Goal: Navigation & Orientation: Find specific page/section

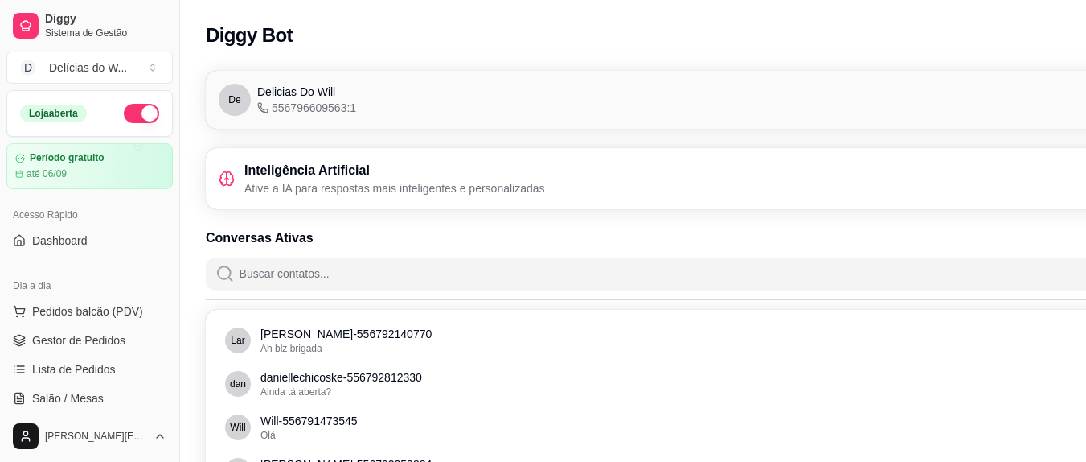
scroll to position [272, 0]
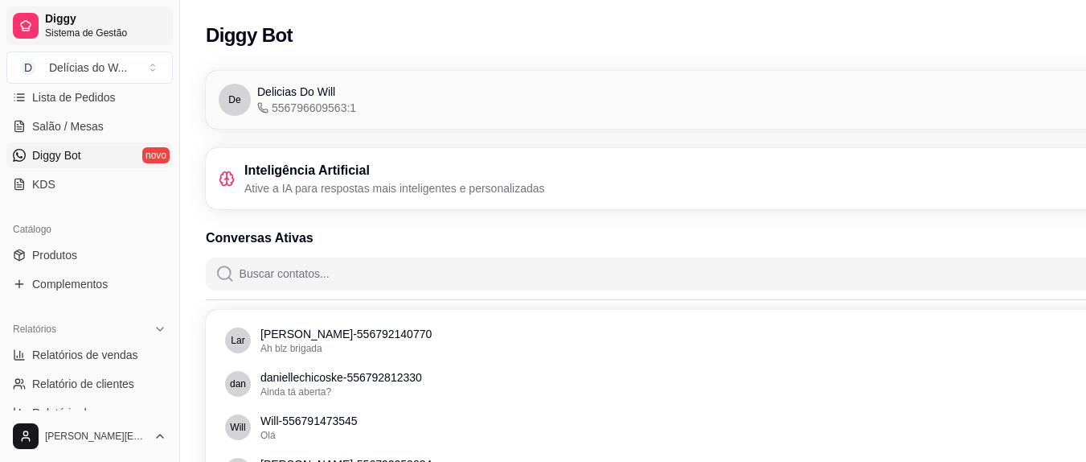
click at [60, 23] on span "Diggy" at bounding box center [105, 19] width 121 height 14
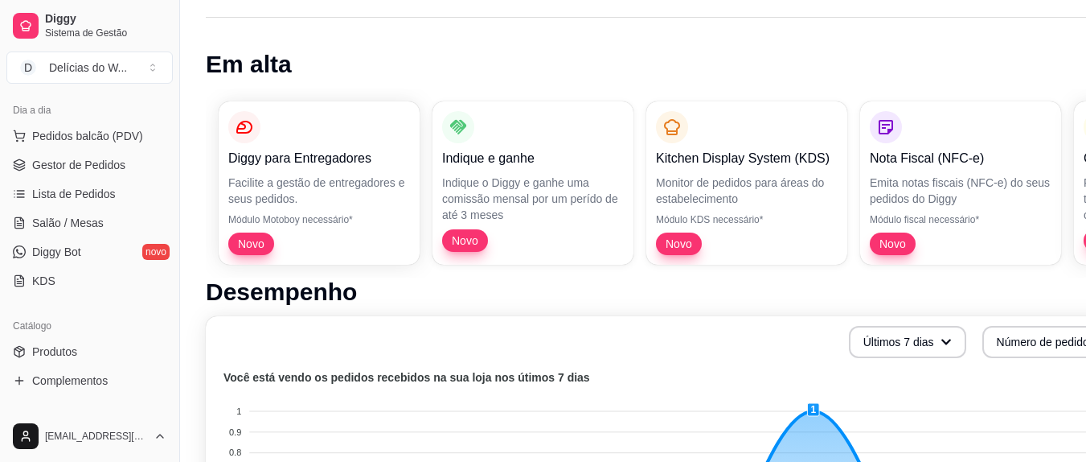
scroll to position [142, 0]
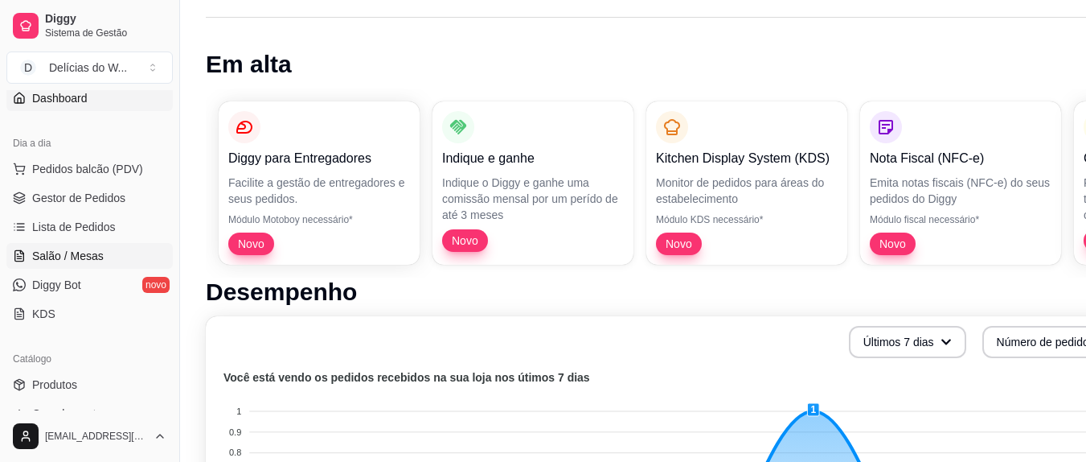
click at [86, 256] on span "Salão / Mesas" at bounding box center [68, 256] width 72 height 16
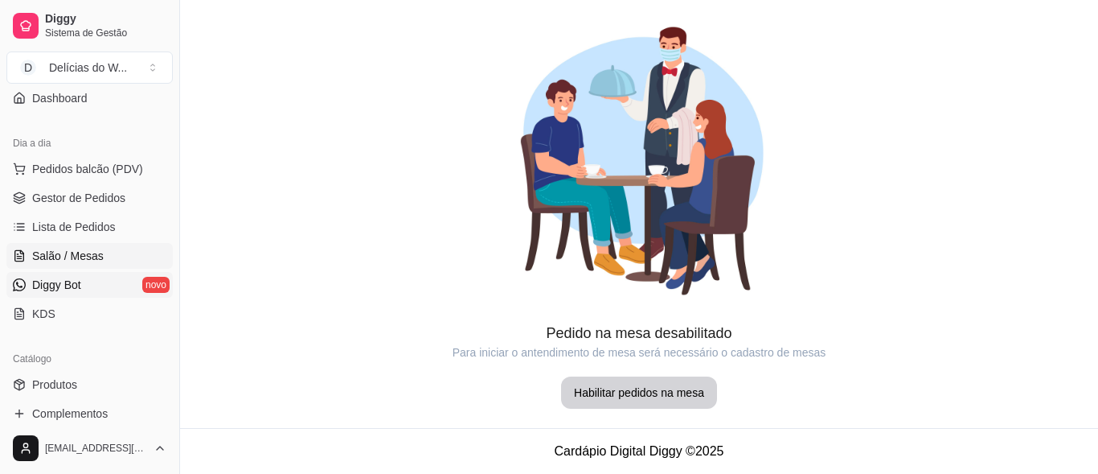
click at [78, 274] on link "Diggy Bot novo" at bounding box center [89, 285] width 166 height 26
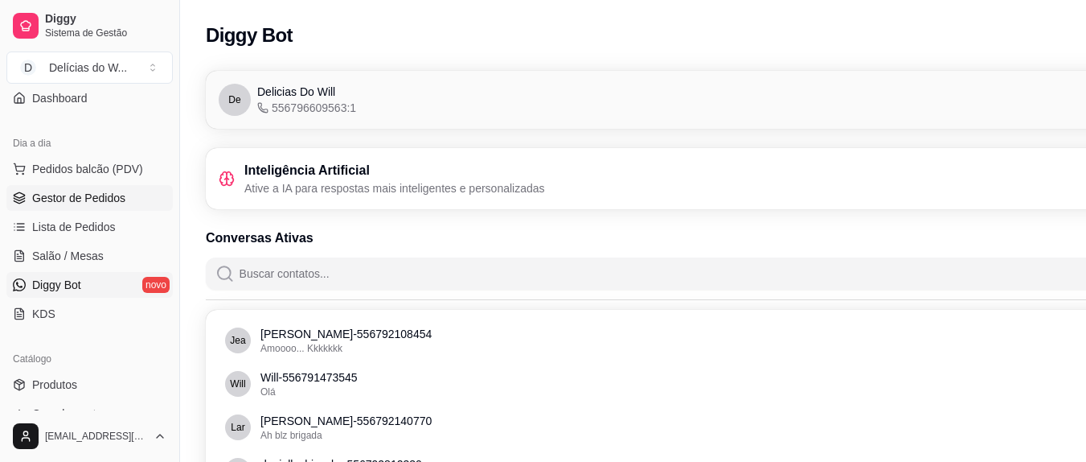
click at [80, 191] on span "Gestor de Pedidos" at bounding box center [78, 198] width 93 height 16
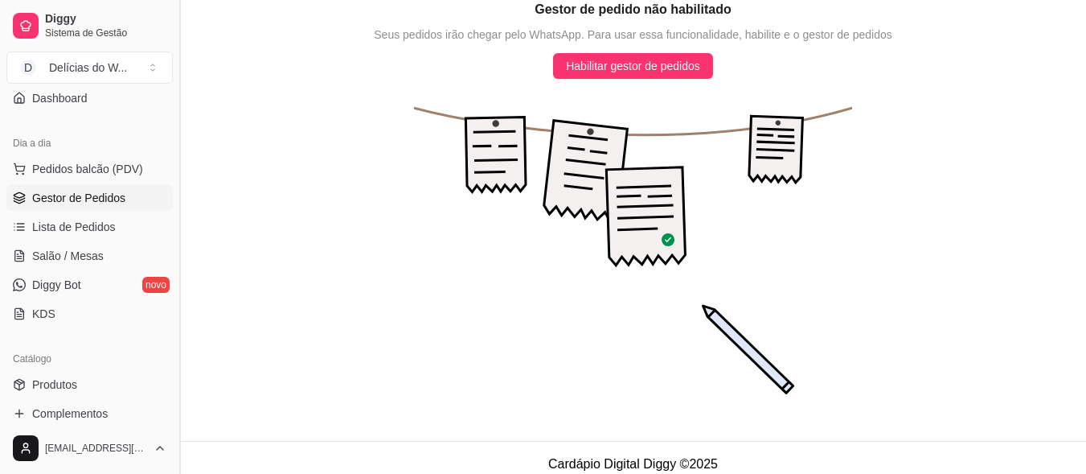
click at [173, 171] on button "Toggle Sidebar" at bounding box center [179, 237] width 13 height 474
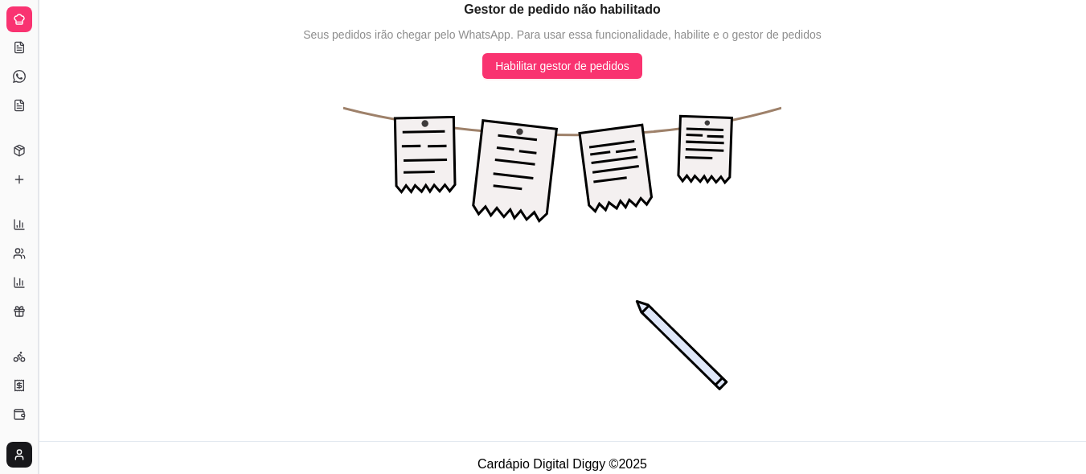
scroll to position [37, 0]
click at [173, 171] on div "Diggy Sistema de Gestão D Delícias do W ... Loja aberta Período gratuito até 06…" at bounding box center [543, 243] width 1086 height 486
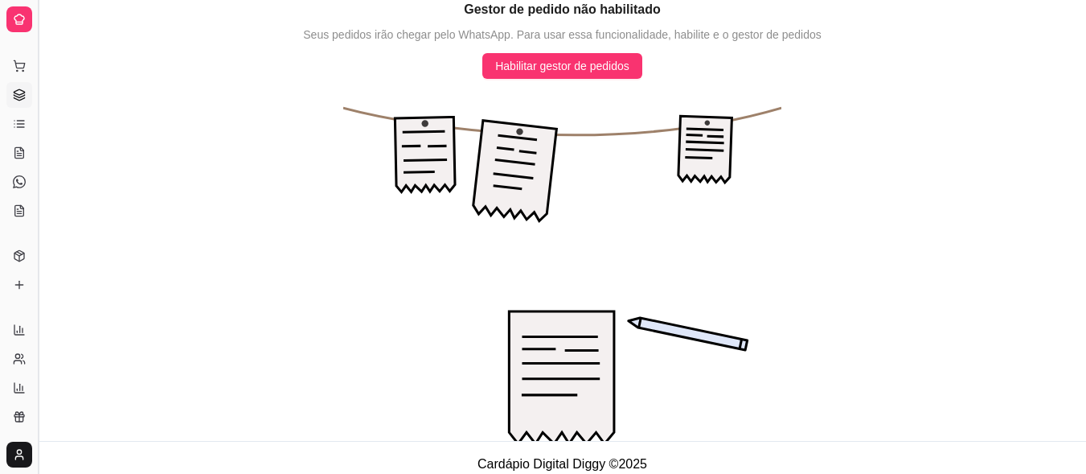
click at [38, 170] on button "Toggle Sidebar" at bounding box center [37, 237] width 13 height 474
click at [38, 170] on div "Diggy Sistema de Gestão D Delícias do W ... Loja aberta Período gratuito até 06…" at bounding box center [19, 237] width 38 height 474
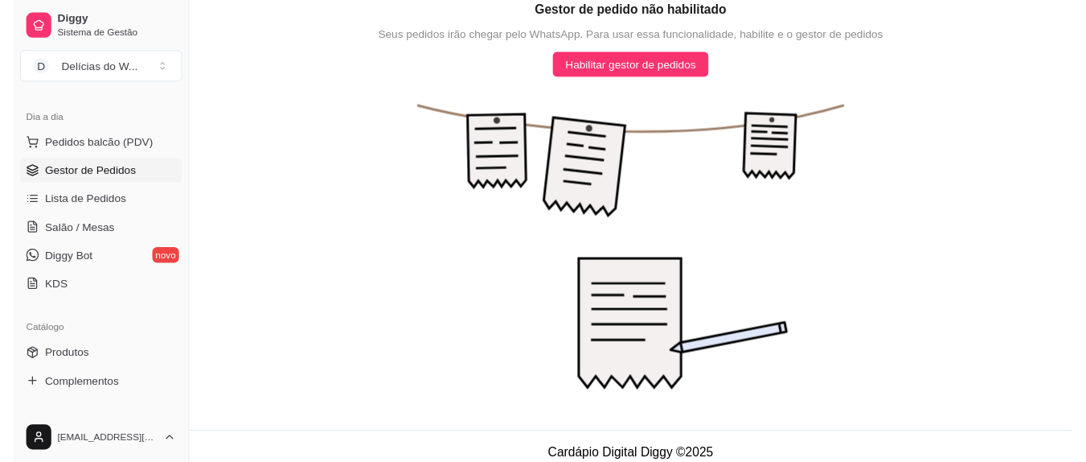
scroll to position [142, 0]
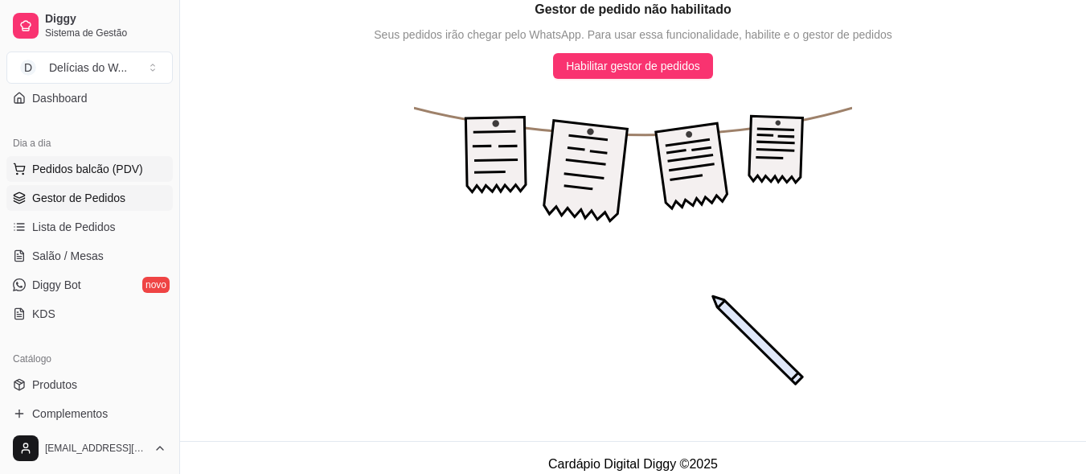
click at [76, 178] on button "Pedidos balcão (PDV)" at bounding box center [89, 169] width 166 height 26
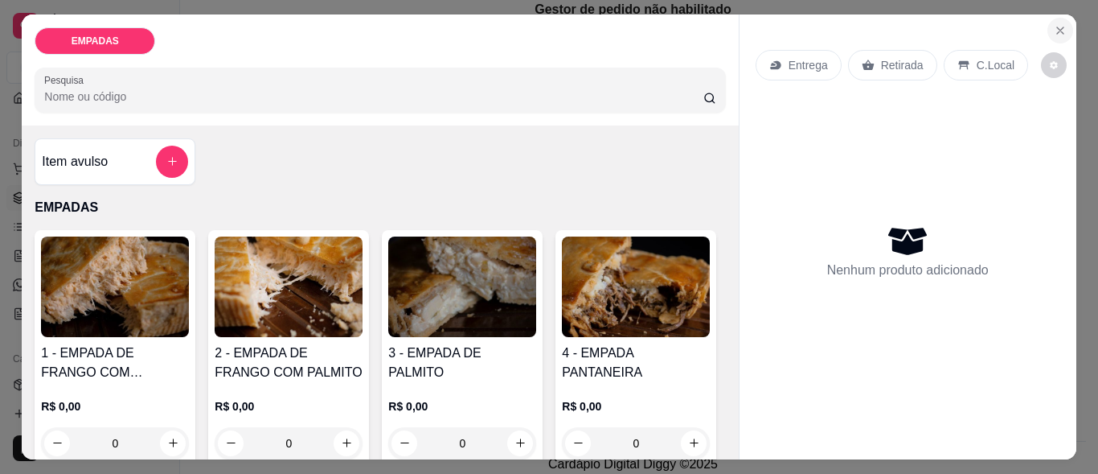
click at [1057, 18] on button "Close" at bounding box center [1061, 31] width 26 height 26
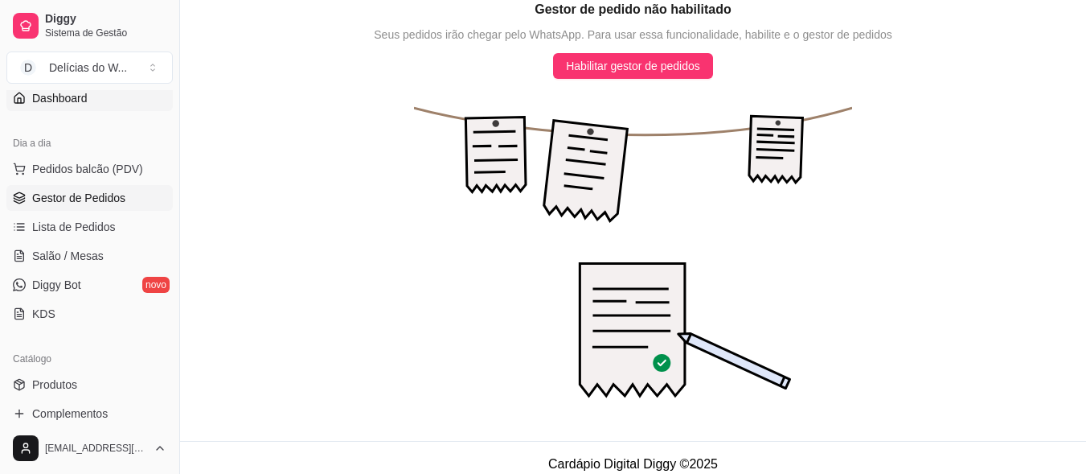
click at [110, 106] on link "Dashboard" at bounding box center [89, 98] width 166 height 26
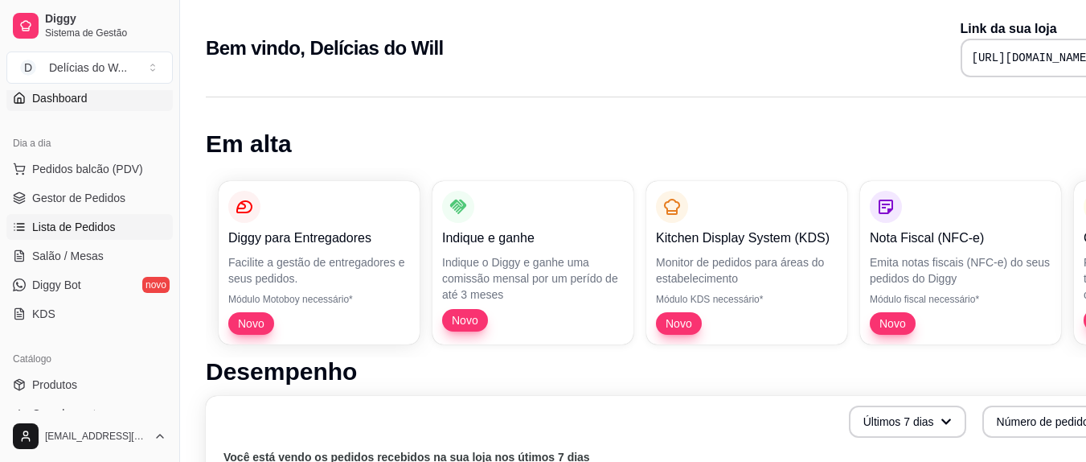
click at [79, 227] on span "Lista de Pedidos" at bounding box center [74, 227] width 84 height 16
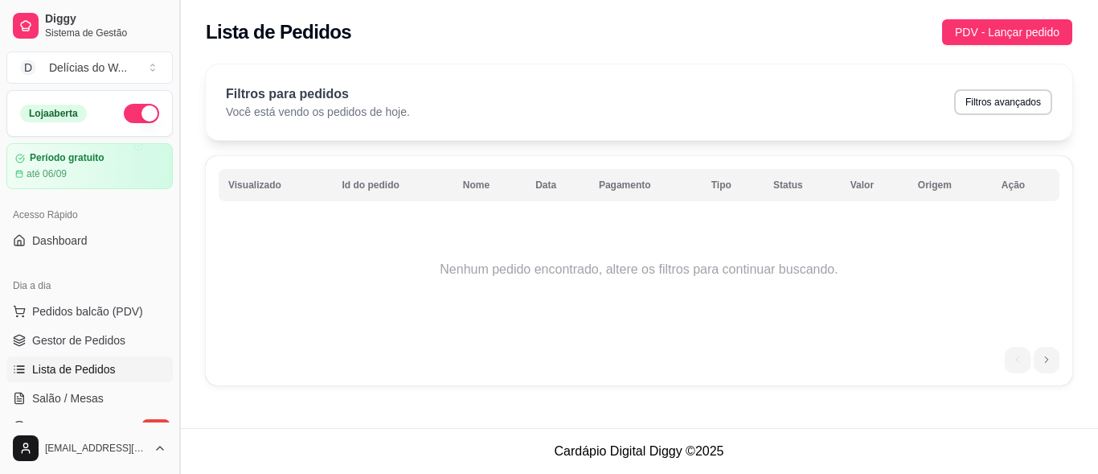
click at [173, 227] on button "Toggle Sidebar" at bounding box center [179, 237] width 13 height 474
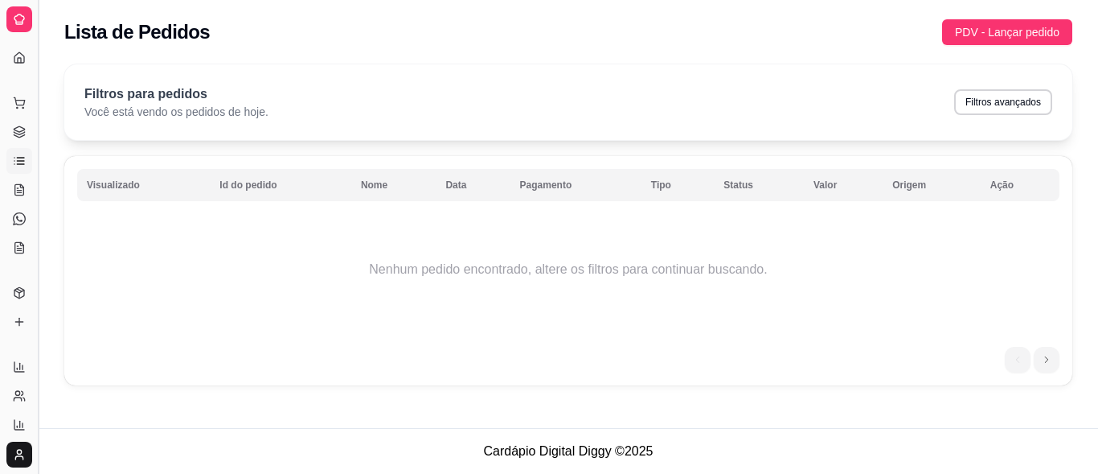
click at [38, 82] on button "Toggle Sidebar" at bounding box center [37, 237] width 13 height 474
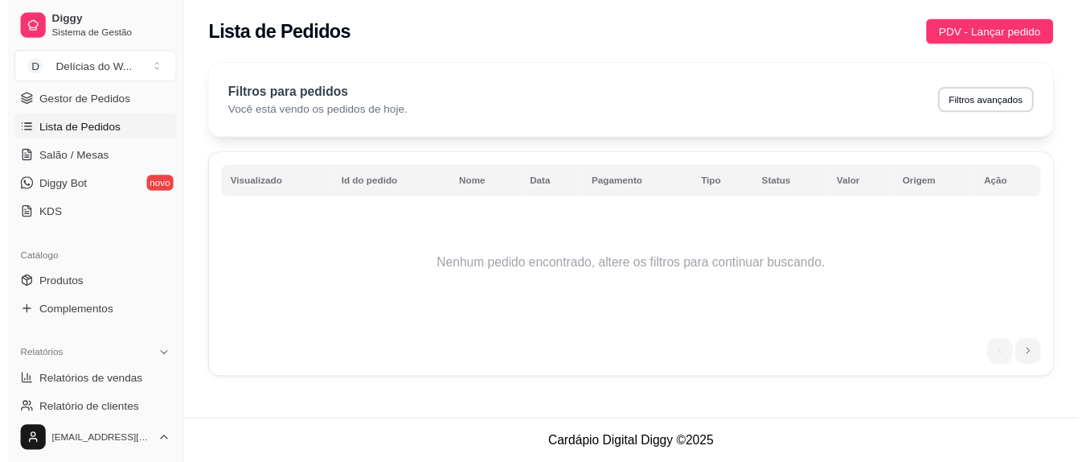
scroll to position [236, 0]
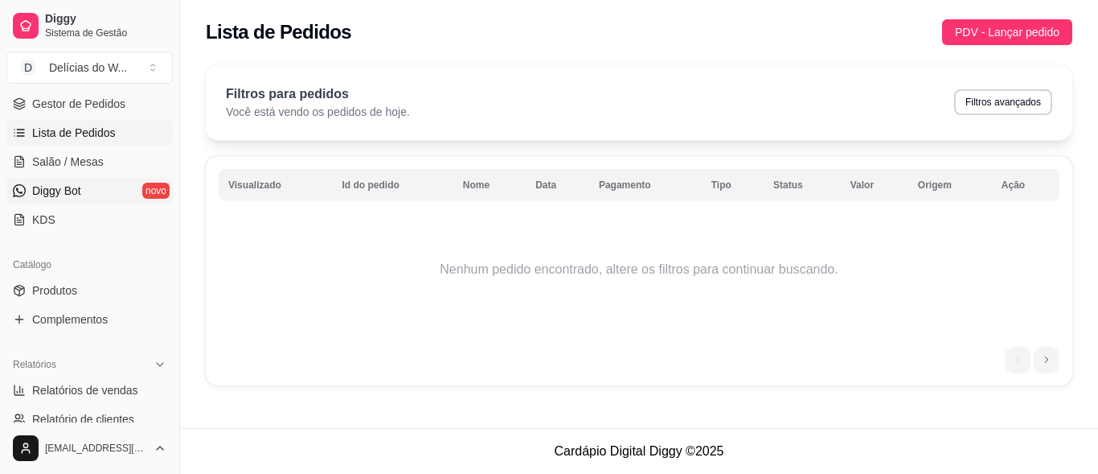
click at [98, 188] on link "Diggy Bot novo" at bounding box center [89, 191] width 166 height 26
